Goal: Task Accomplishment & Management: Use online tool/utility

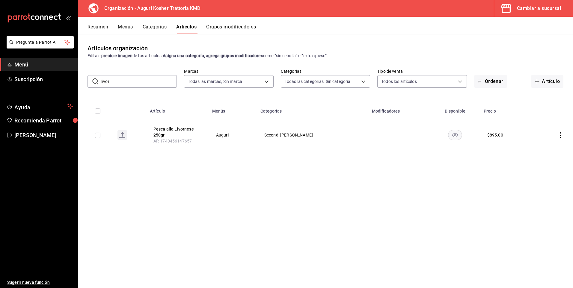
click at [533, 7] on div "Cambiar a sucursal" at bounding box center [539, 8] width 44 height 8
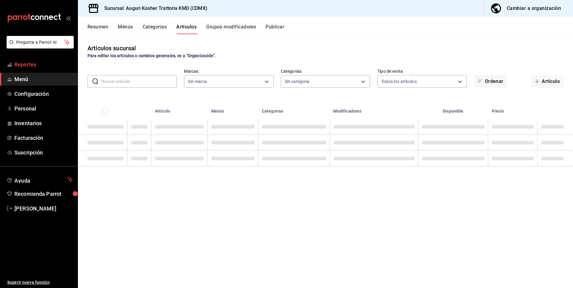
click at [19, 67] on span "Reportes" at bounding box center [43, 65] width 58 height 8
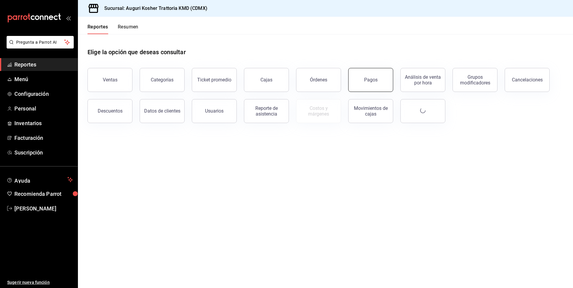
click at [368, 83] on button "Pagos" at bounding box center [370, 80] width 45 height 24
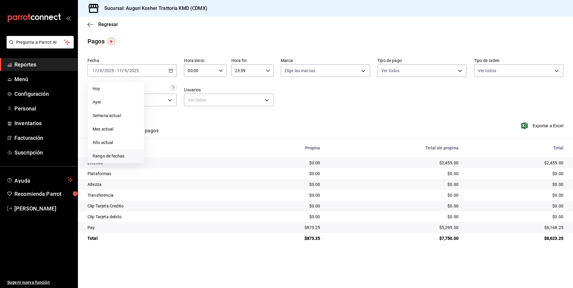
click at [114, 158] on span "Rango de fechas" at bounding box center [116, 156] width 46 height 6
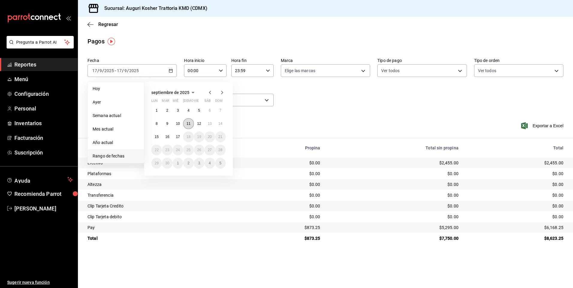
click at [187, 125] on abbr "11" at bounding box center [189, 124] width 4 height 4
click at [167, 136] on abbr "16" at bounding box center [167, 137] width 4 height 4
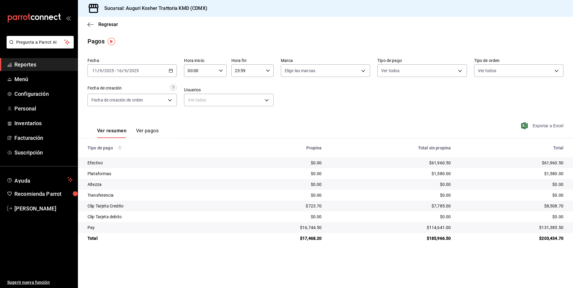
click at [550, 126] on span "Exportar a Excel" at bounding box center [543, 125] width 41 height 7
